Goal: Use online tool/utility

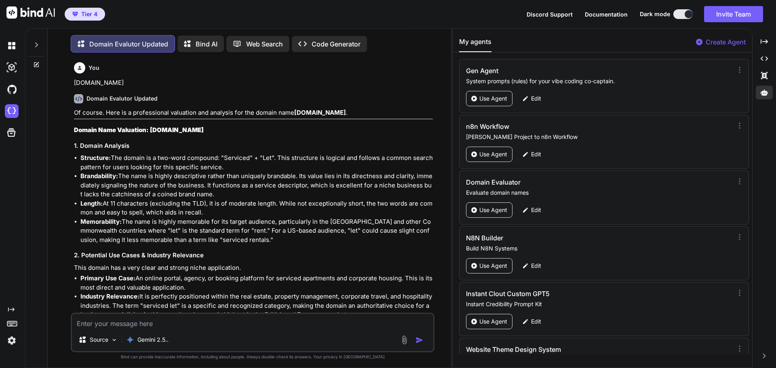
click at [151, 323] on textarea at bounding box center [252, 321] width 361 height 15
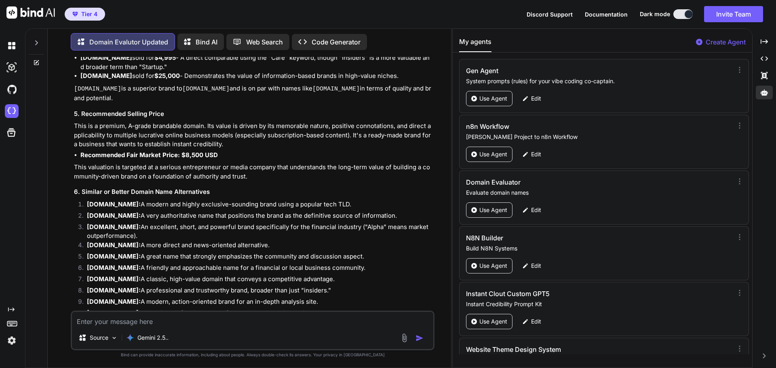
type textarea "[DOMAIN_NAME]"
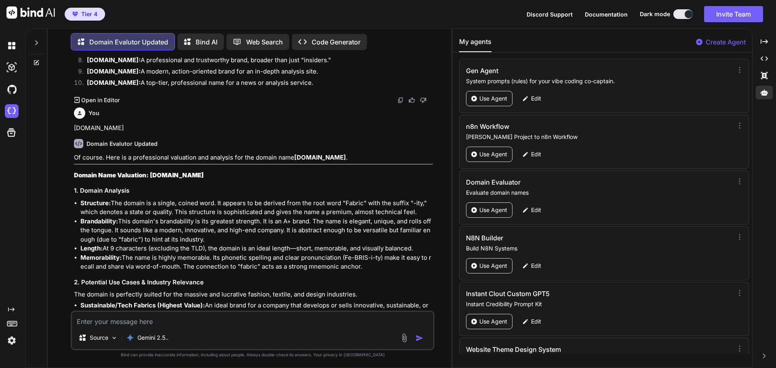
scroll to position [7801, 0]
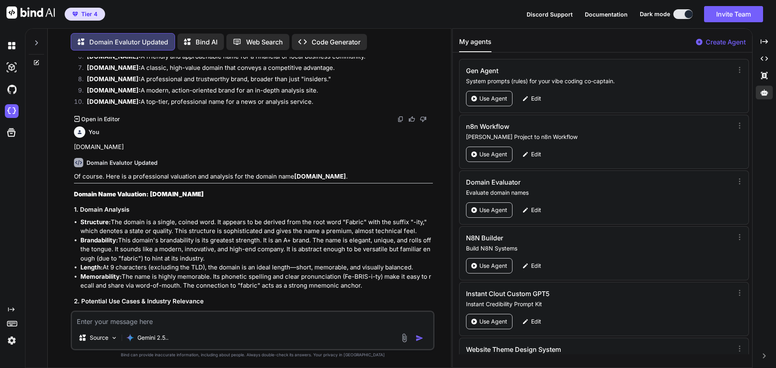
click at [91, 320] on textarea at bounding box center [252, 319] width 361 height 15
paste textarea "[DOMAIN_NAME]"
type textarea "[DOMAIN_NAME]"
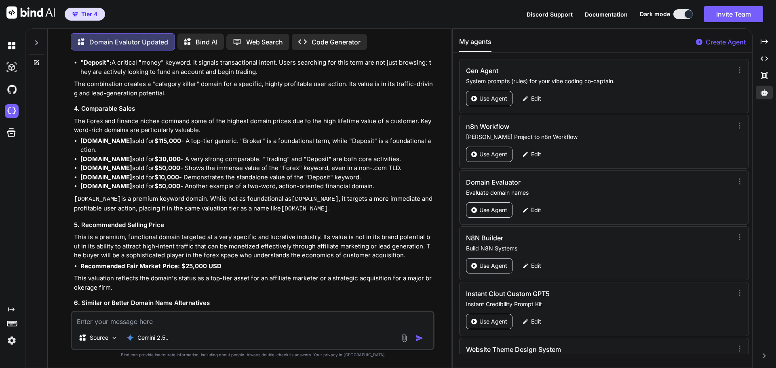
scroll to position [8937, 0]
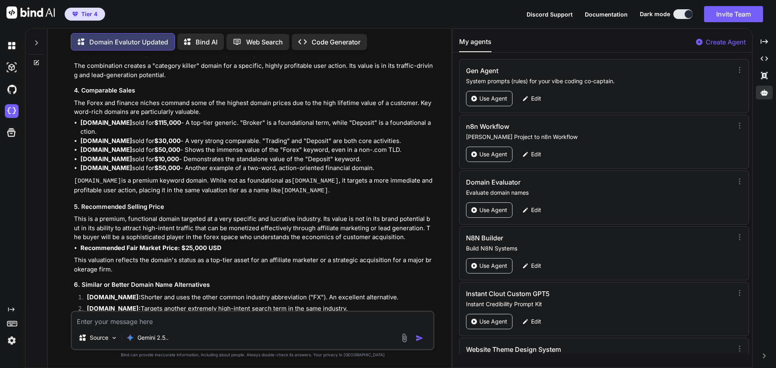
click at [154, 317] on textarea at bounding box center [252, 319] width 361 height 15
paste textarea "[DOMAIN_NAME]"
type textarea "[DOMAIN_NAME]"
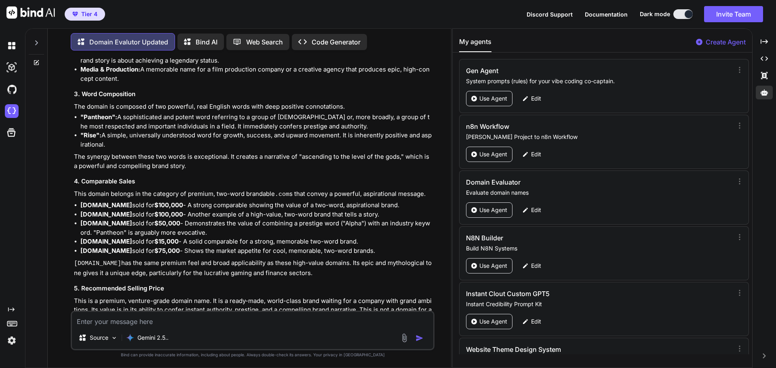
scroll to position [9588, 0]
click at [118, 319] on textarea at bounding box center [252, 319] width 361 height 15
paste textarea "[DOMAIN_NAME]"
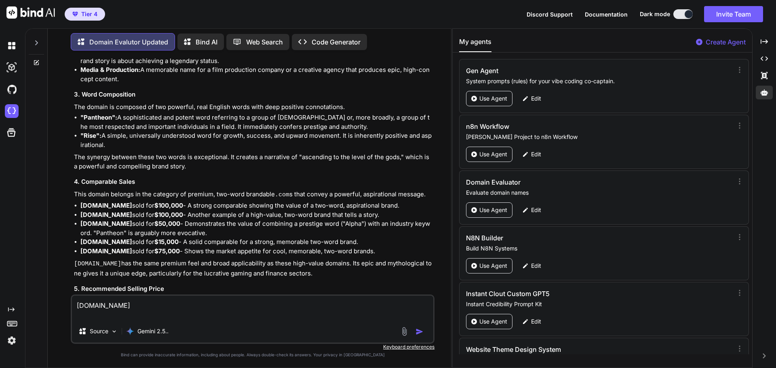
type textarea "[DOMAIN_NAME]"
click at [419, 329] on img "button" at bounding box center [419, 332] width 8 height 8
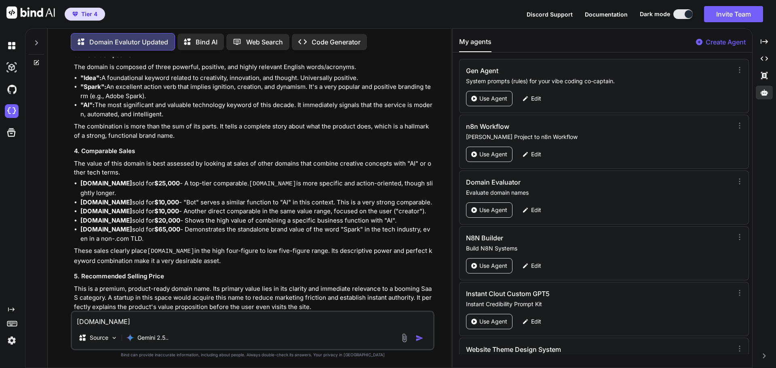
scroll to position [10328, 0]
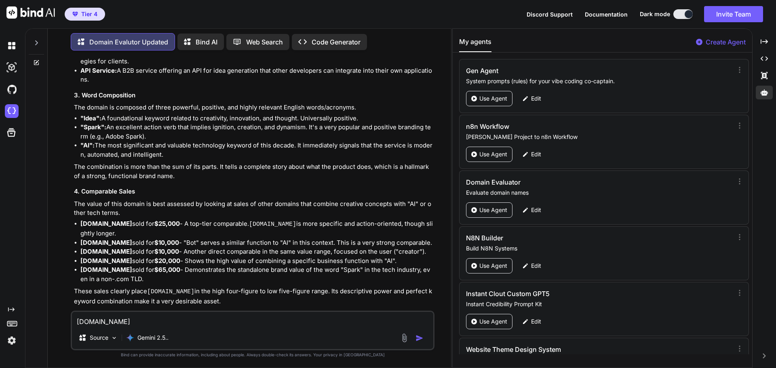
click at [110, 324] on textarea "[DOMAIN_NAME]" at bounding box center [252, 319] width 361 height 15
paste textarea "[DOMAIN_NAME]"
type textarea "[DOMAIN_NAME]"
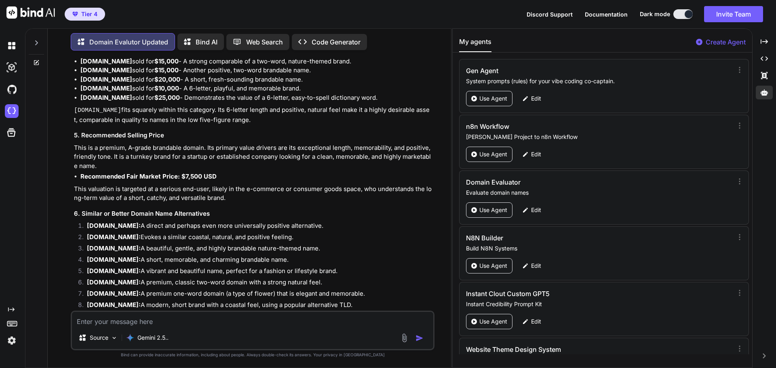
scroll to position [11235, 0]
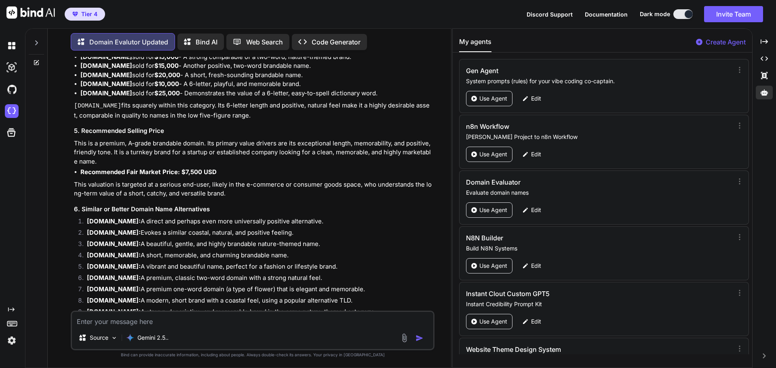
click at [121, 323] on textarea at bounding box center [252, 319] width 361 height 15
paste textarea "[DOMAIN_NAME]"
type textarea "[DOMAIN_NAME]"
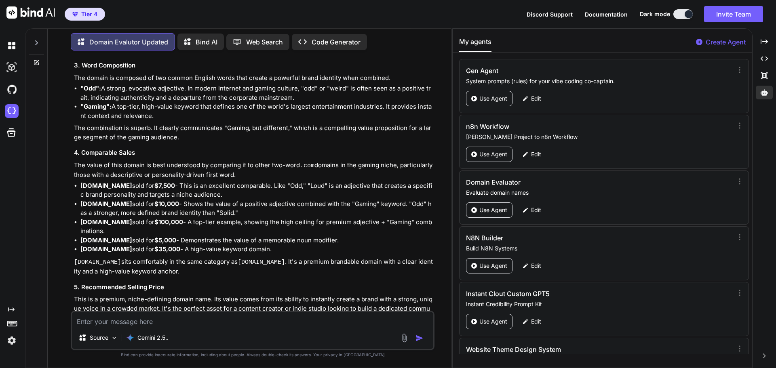
scroll to position [11806, 0]
